Goal: Transaction & Acquisition: Purchase product/service

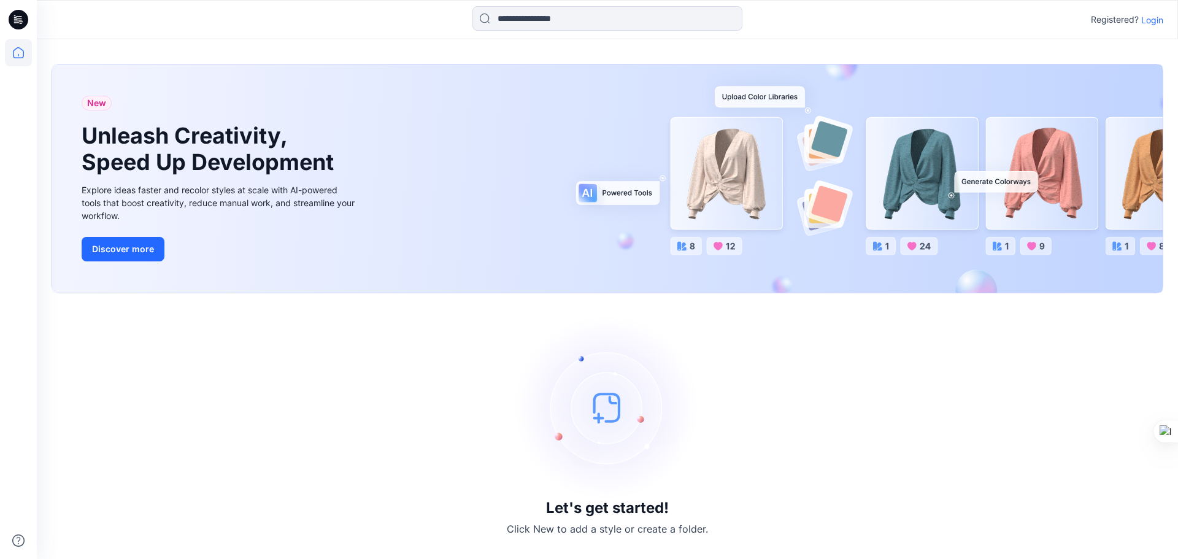
click at [1146, 19] on p "Login" at bounding box center [1152, 20] width 22 height 13
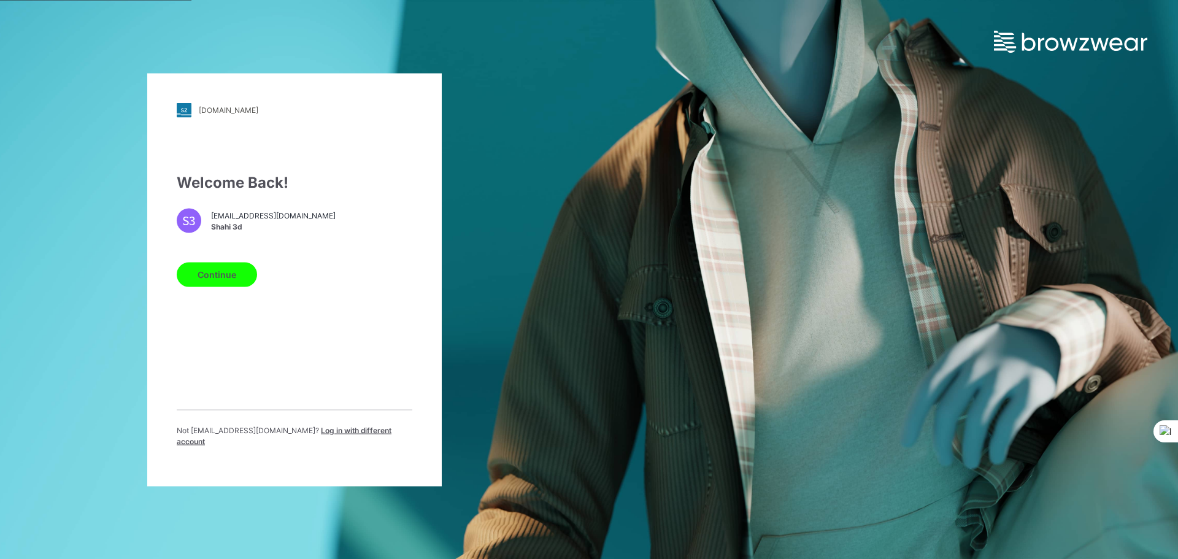
click at [234, 279] on button "Continue" at bounding box center [217, 274] width 80 height 25
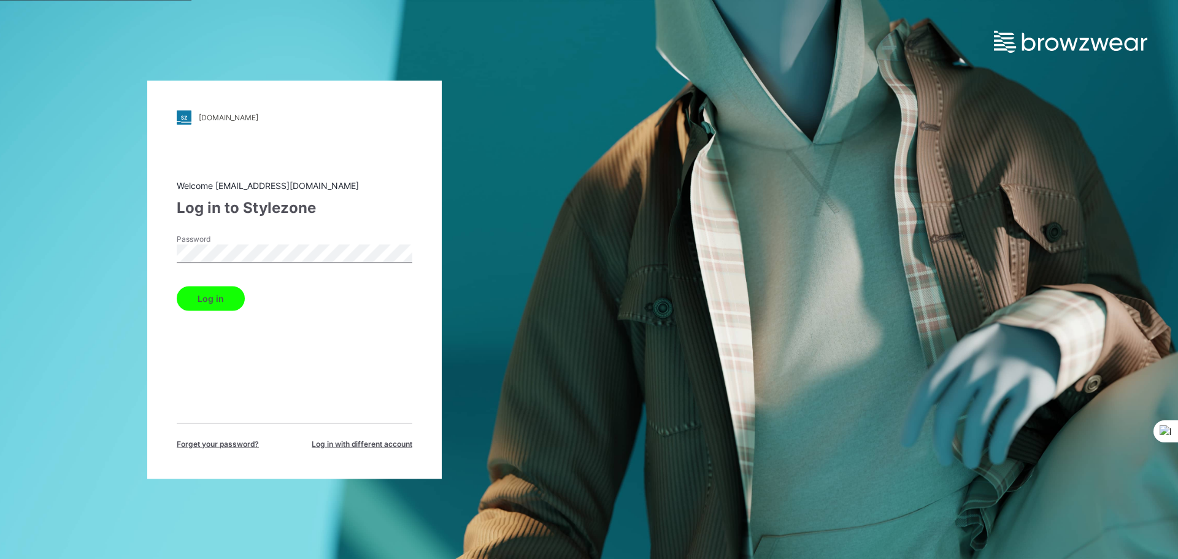
click at [218, 298] on button "Log in" at bounding box center [211, 298] width 68 height 25
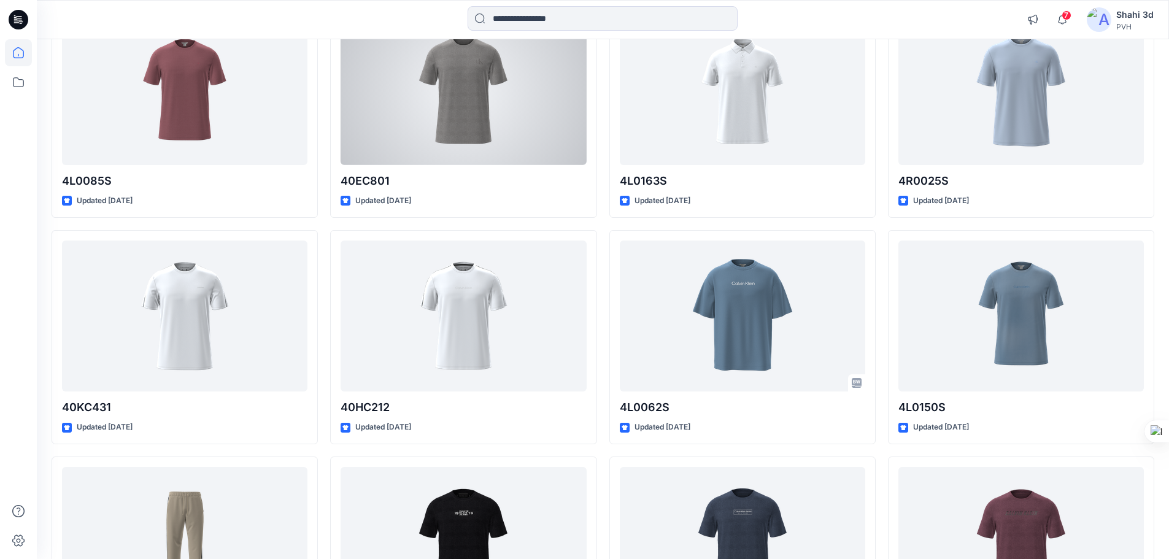
scroll to position [8864, 0]
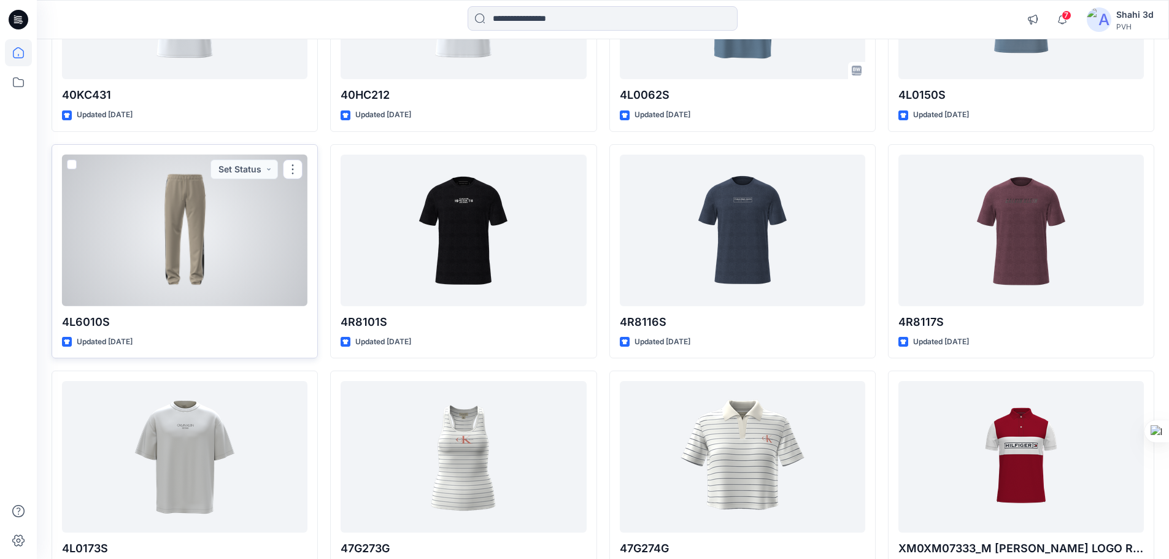
click at [190, 206] on div at bounding box center [184, 231] width 245 height 152
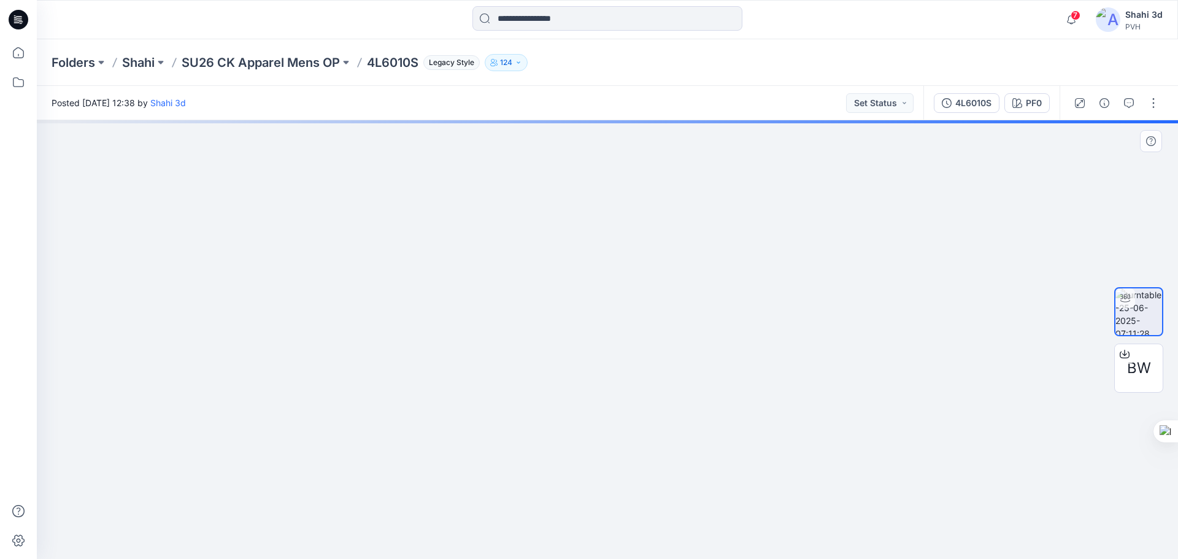
drag, startPoint x: 648, startPoint y: 235, endPoint x: 648, endPoint y: 445, distance: 209.9
drag, startPoint x: 665, startPoint y: 283, endPoint x: 682, endPoint y: 485, distance: 203.2
click at [682, 485] on img at bounding box center [627, 34] width 2514 height 1049
drag, startPoint x: 676, startPoint y: 303, endPoint x: 671, endPoint y: 485, distance: 182.3
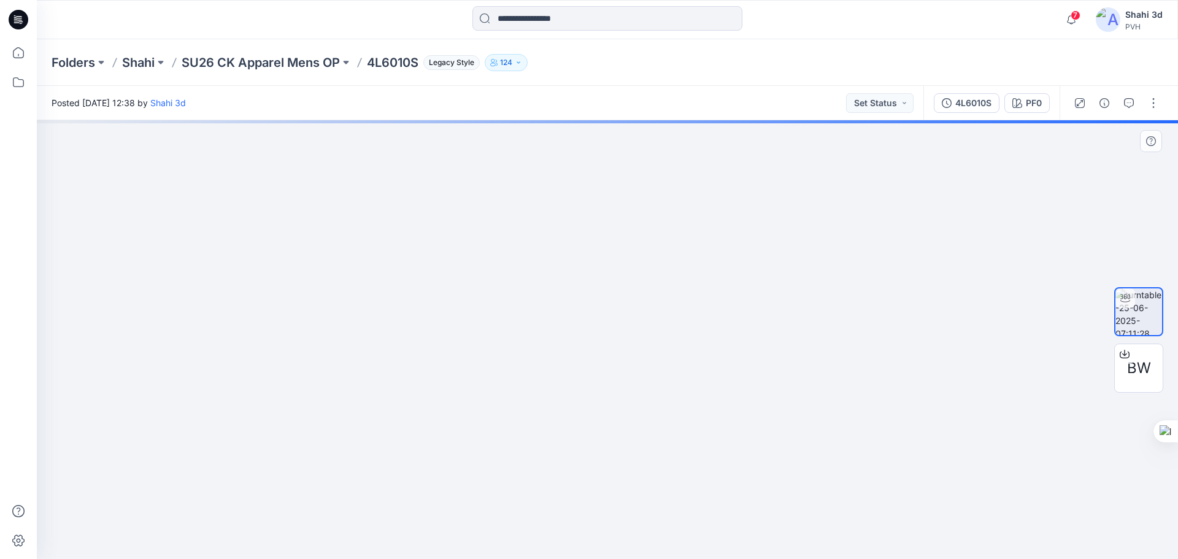
click at [671, 485] on img at bounding box center [623, 126] width 2514 height 867
drag, startPoint x: 665, startPoint y: 323, endPoint x: 655, endPoint y: 458, distance: 135.4
click at [655, 458] on img at bounding box center [613, 194] width 2514 height 732
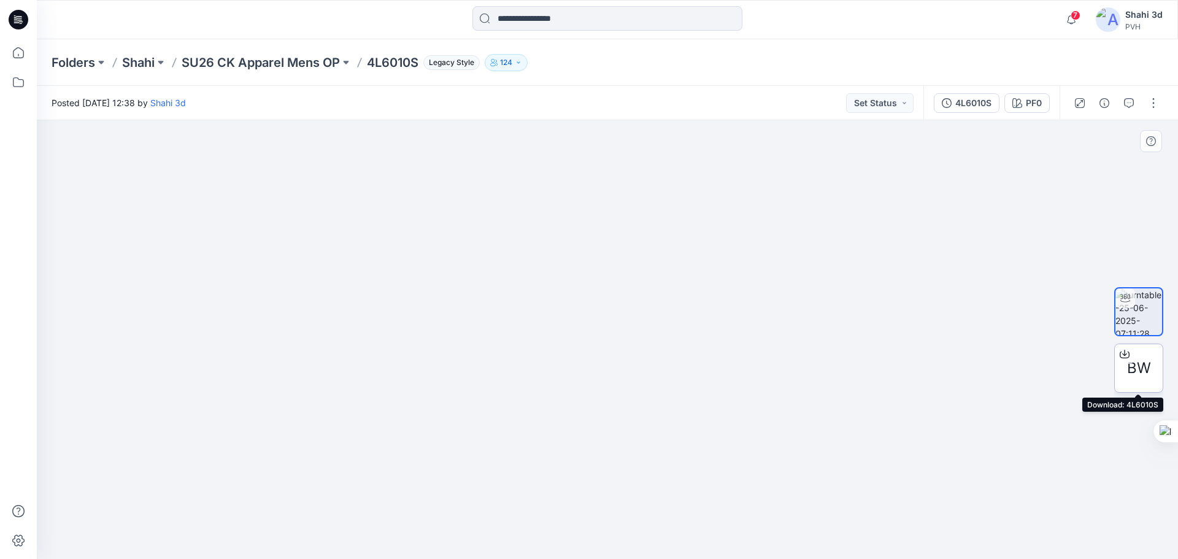
click at [1131, 353] on div at bounding box center [1125, 354] width 20 height 20
